Goal: Information Seeking & Learning: Learn about a topic

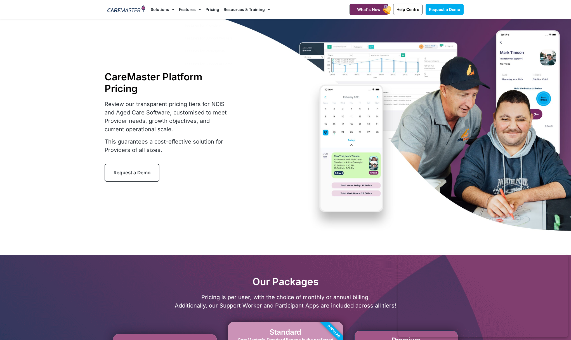
click at [210, 8] on link "Pricing" at bounding box center [212, 9] width 14 height 19
click at [211, 9] on link "Pricing" at bounding box center [212, 9] width 14 height 19
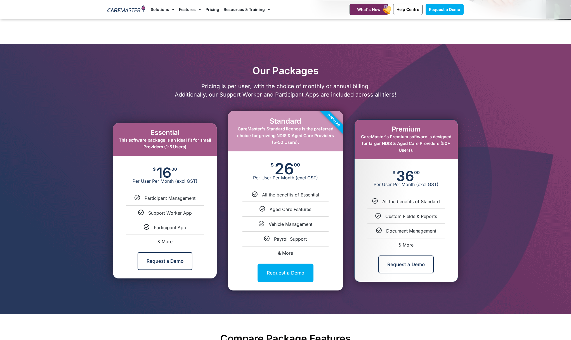
scroll to position [302, 0]
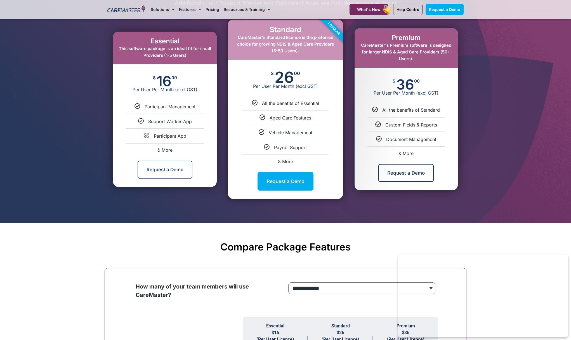
click at [165, 149] on span "& More" at bounding box center [164, 150] width 15 height 6
select select "***"
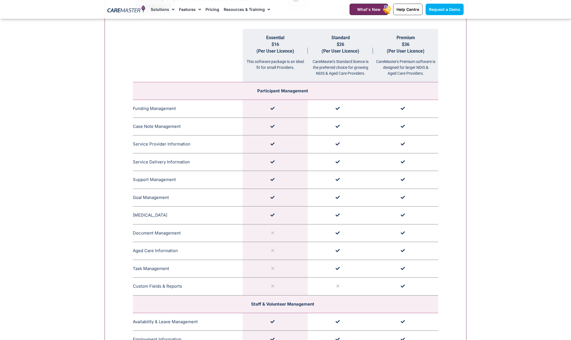
scroll to position [579, 0]
